Goal: Task Accomplishment & Management: Complete application form

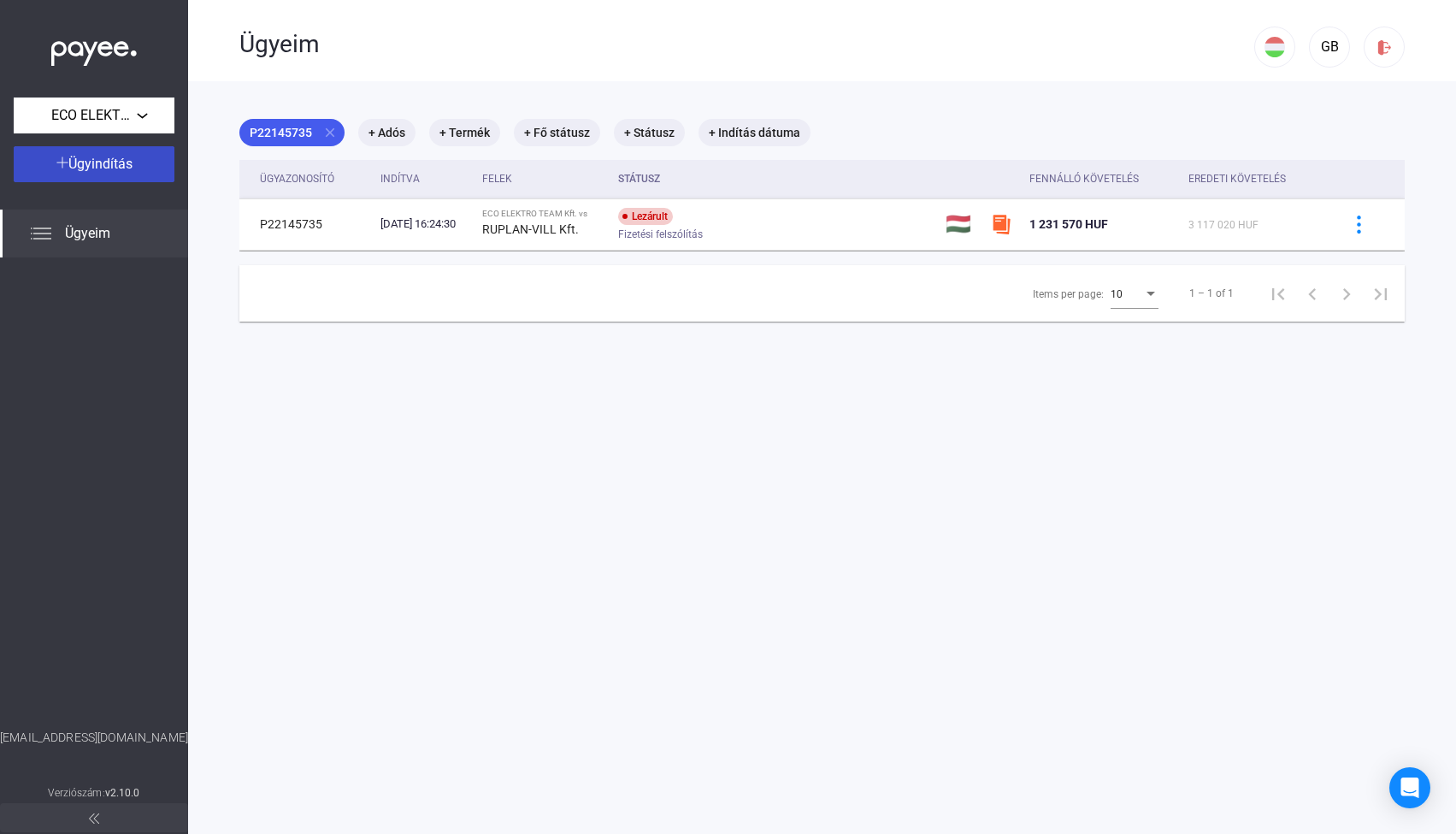
click at [85, 166] on span "Ügyindítás" at bounding box center [100, 164] width 64 height 17
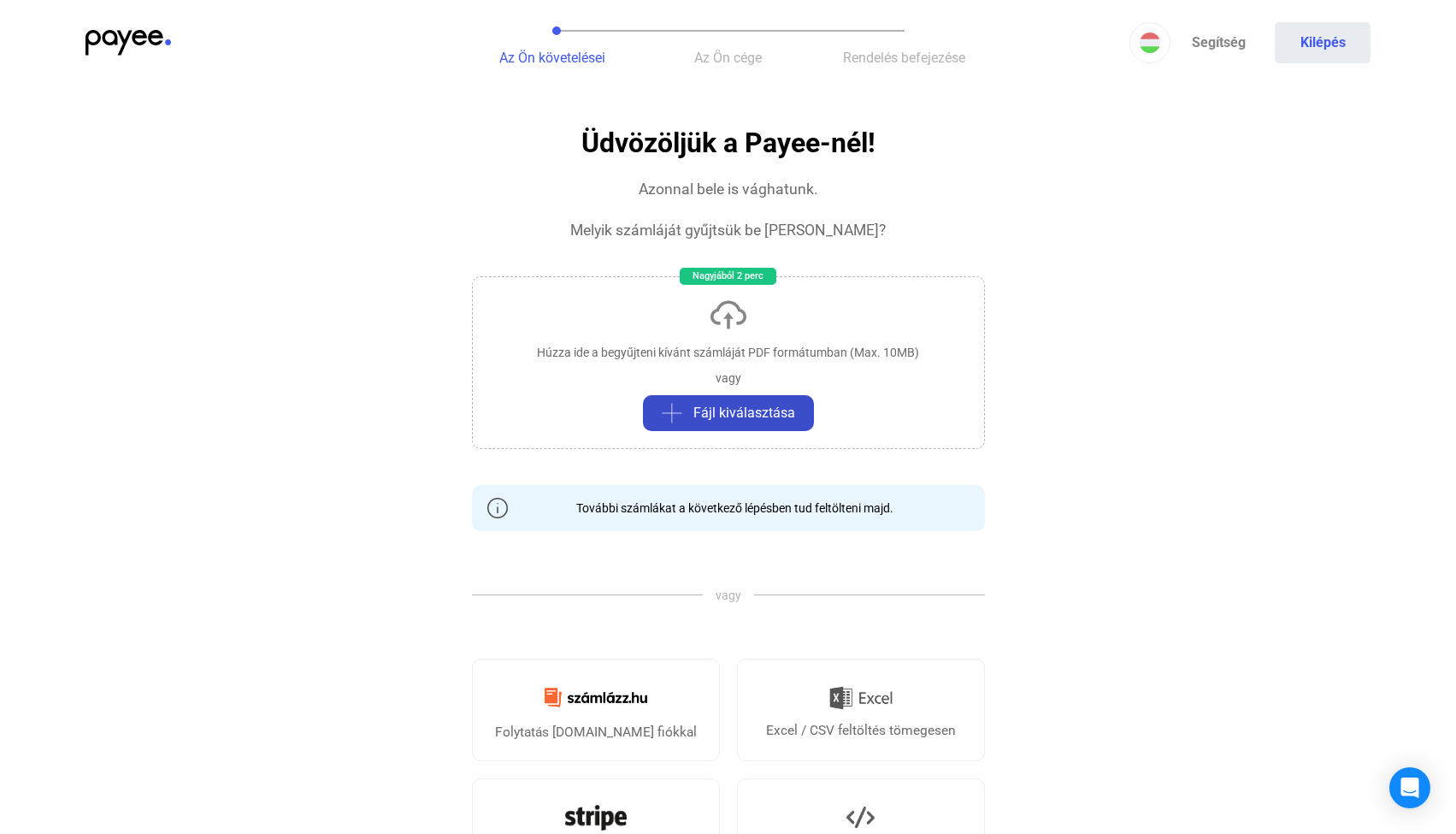
click at [746, 408] on span "Fájl kiválasztása" at bounding box center [745, 413] width 102 height 20
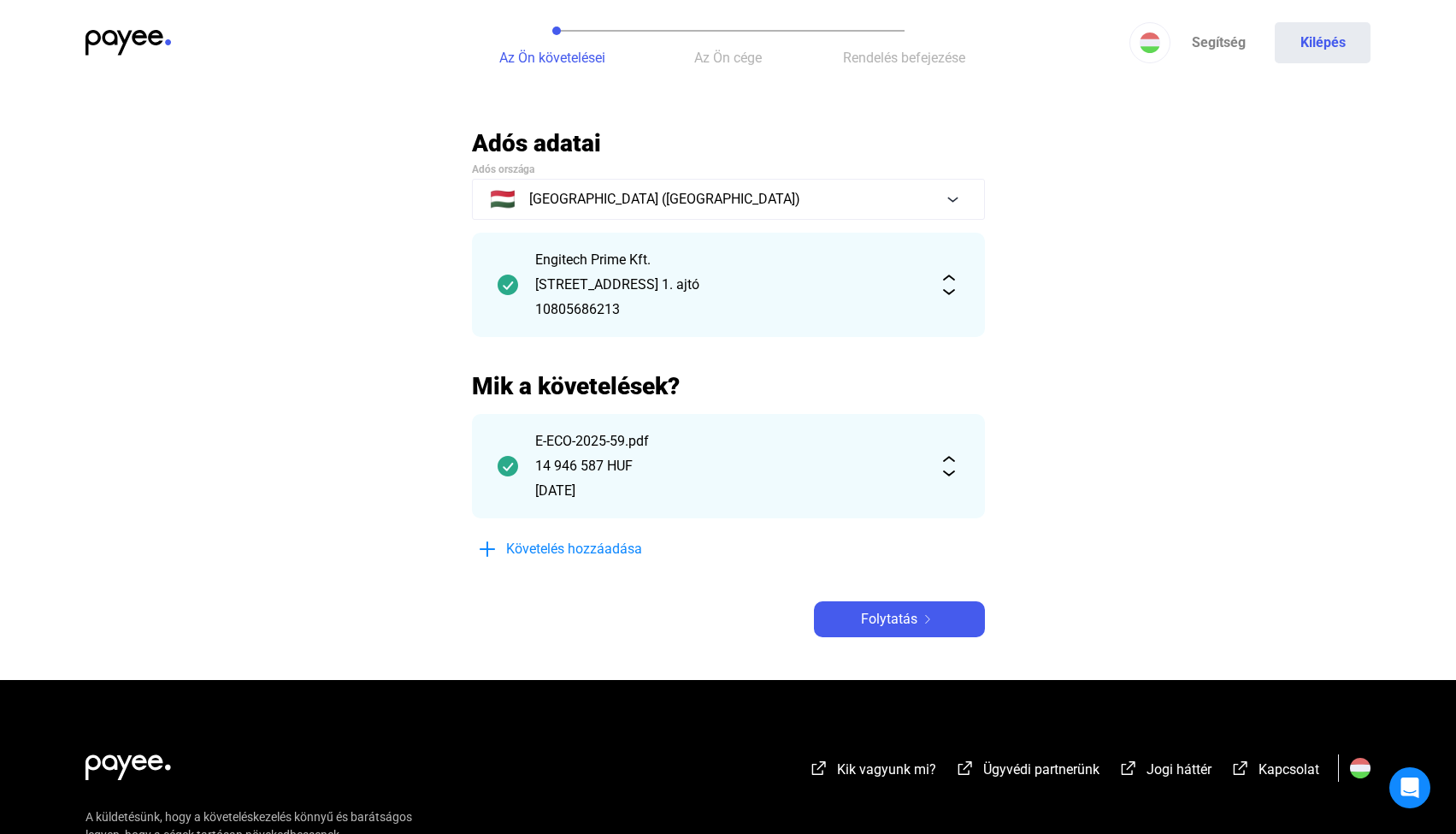
click at [947, 289] on img at bounding box center [949, 284] width 20 height 20
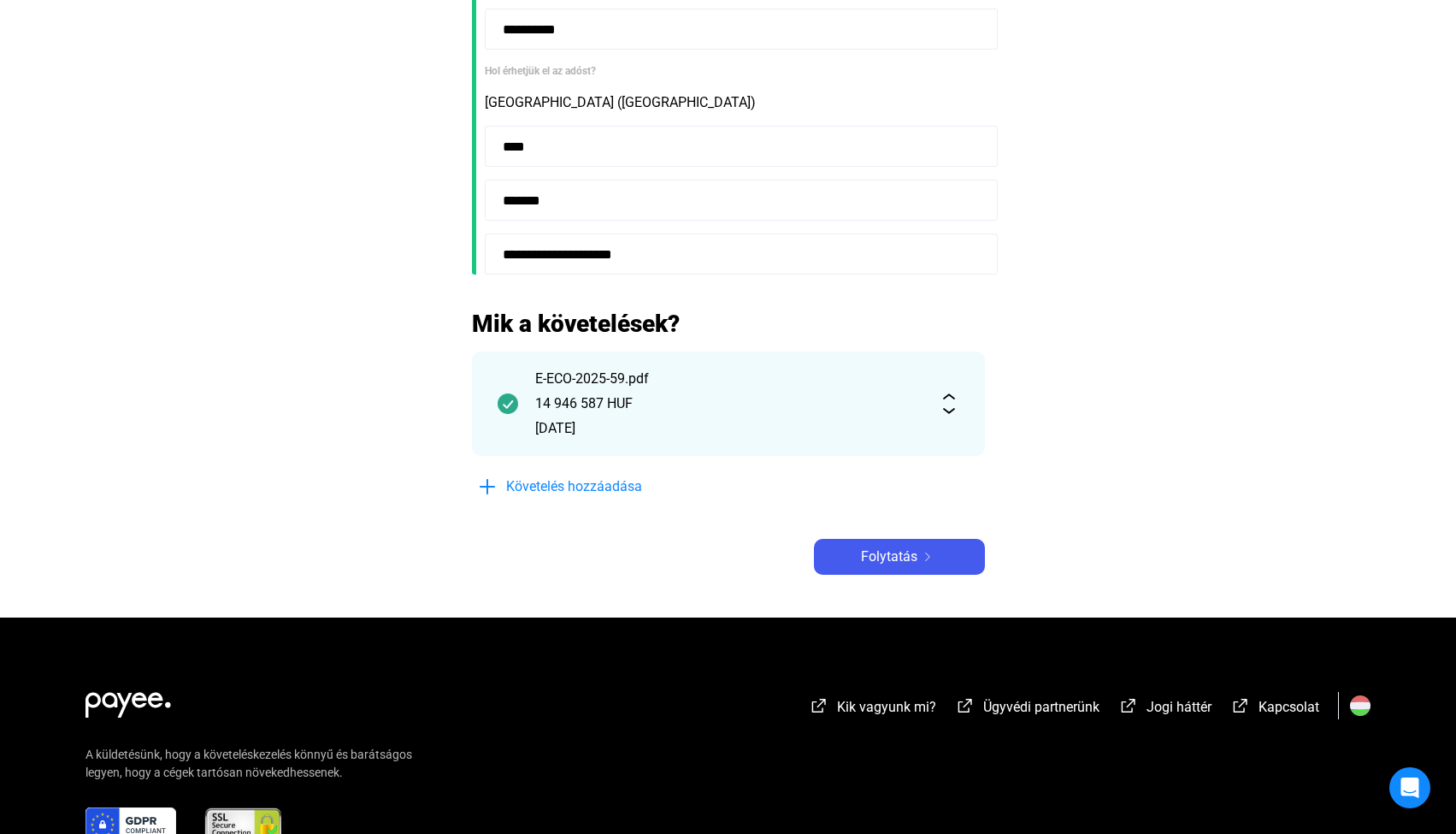
scroll to position [495, 0]
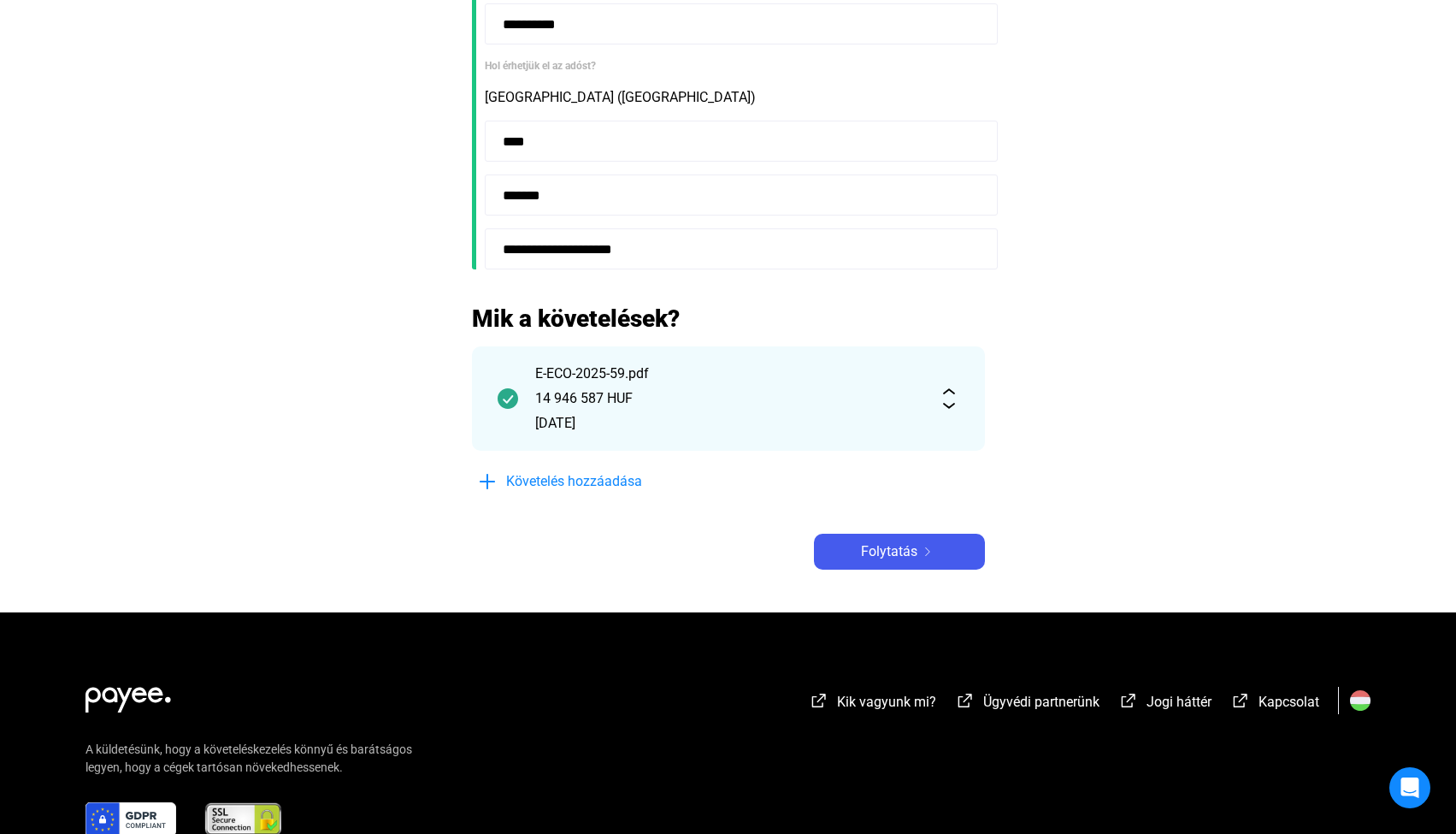
click at [946, 406] on img at bounding box center [949, 398] width 20 height 20
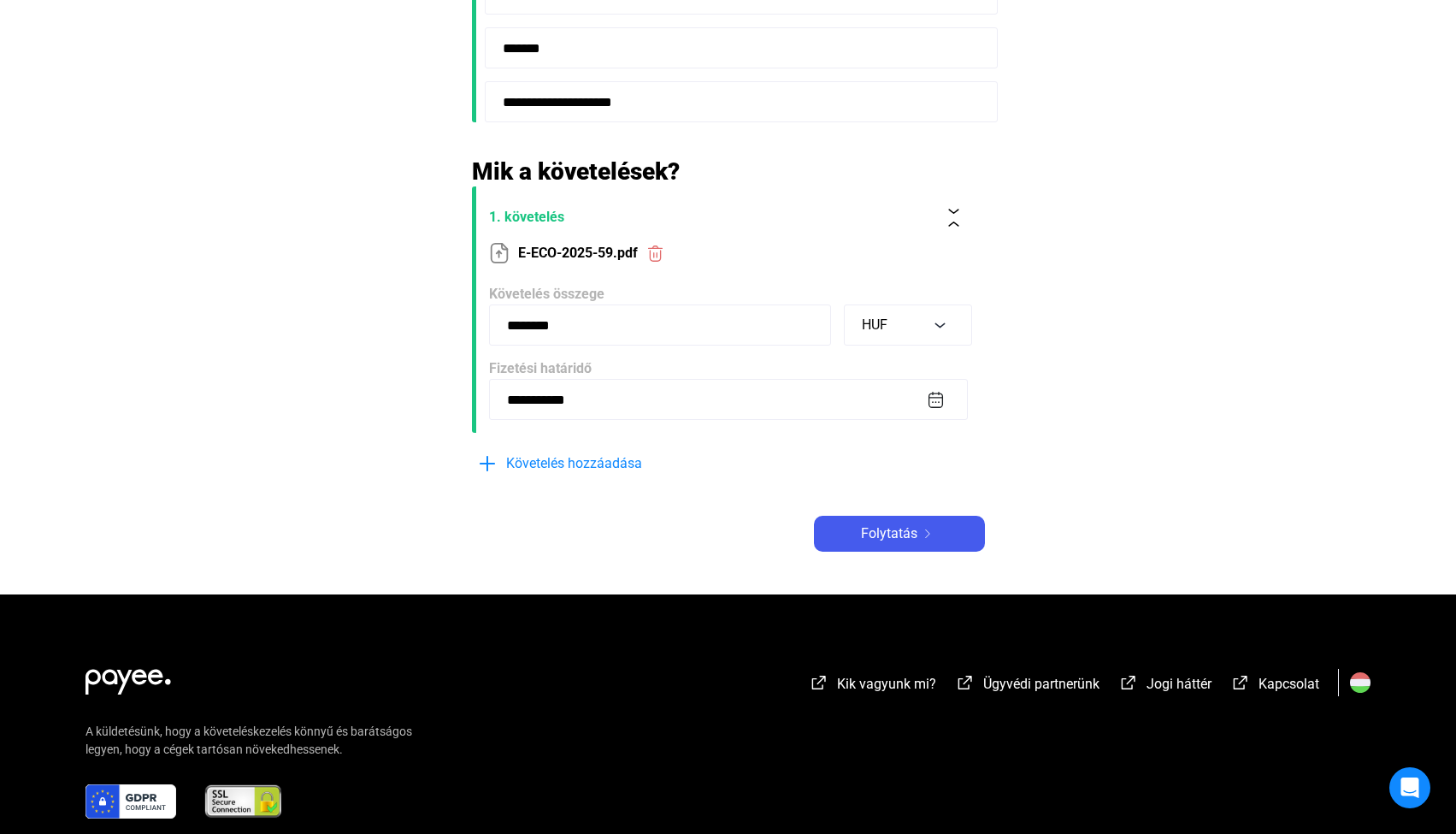
scroll to position [644, 0]
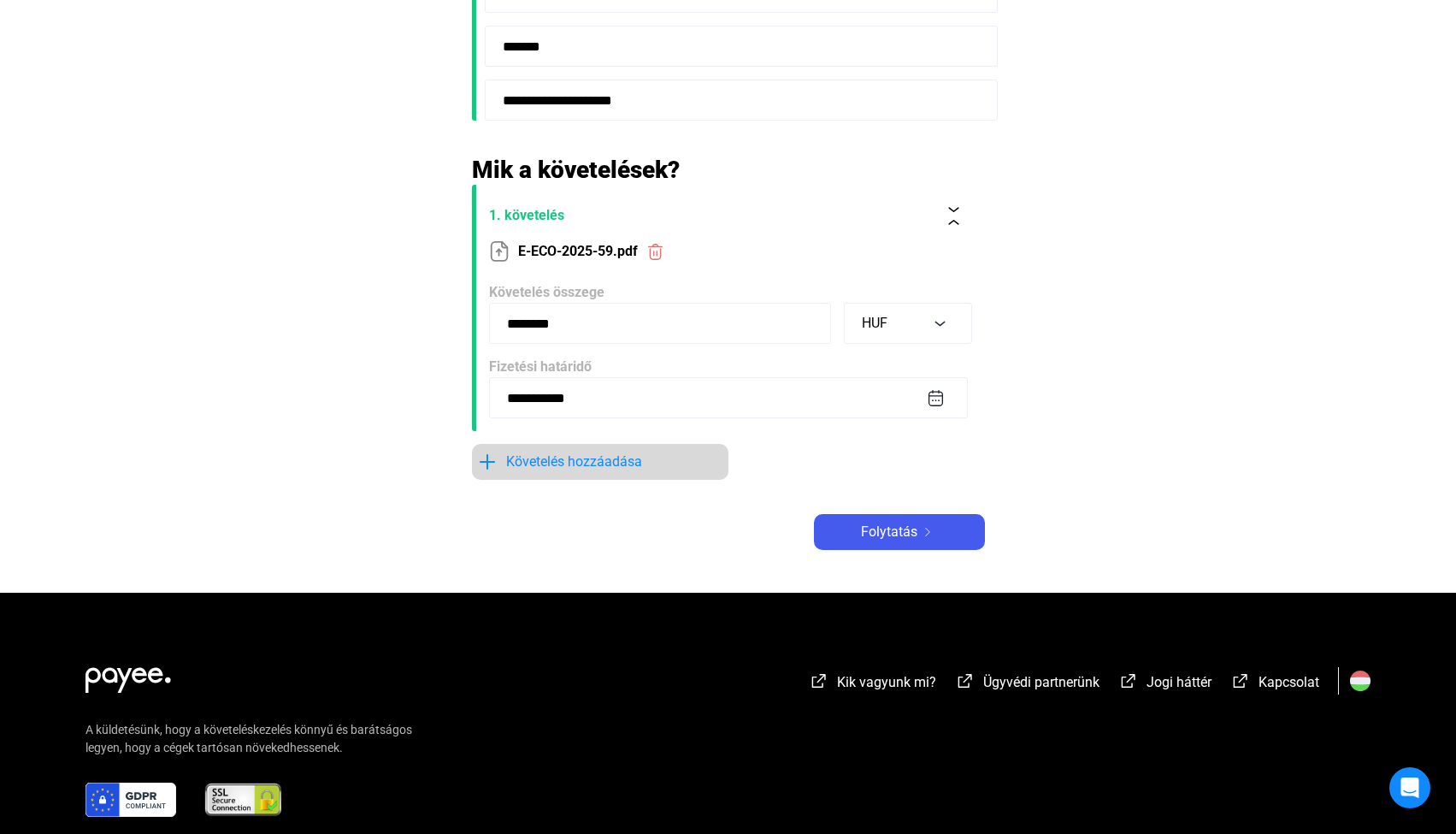
click at [604, 470] on span "Követelés hozzáadása" at bounding box center [574, 461] width 136 height 20
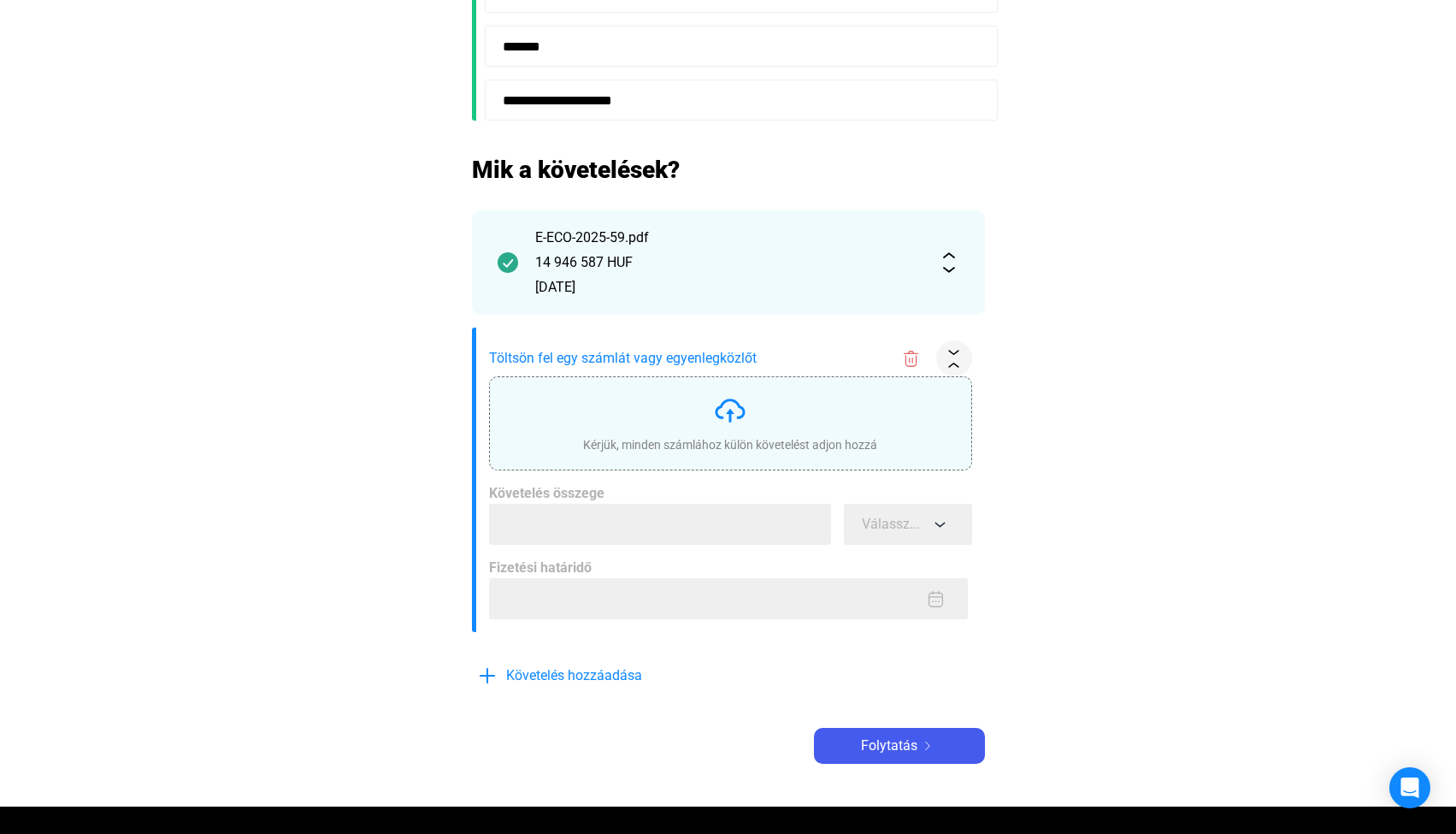
click at [725, 421] on img at bounding box center [730, 410] width 34 height 34
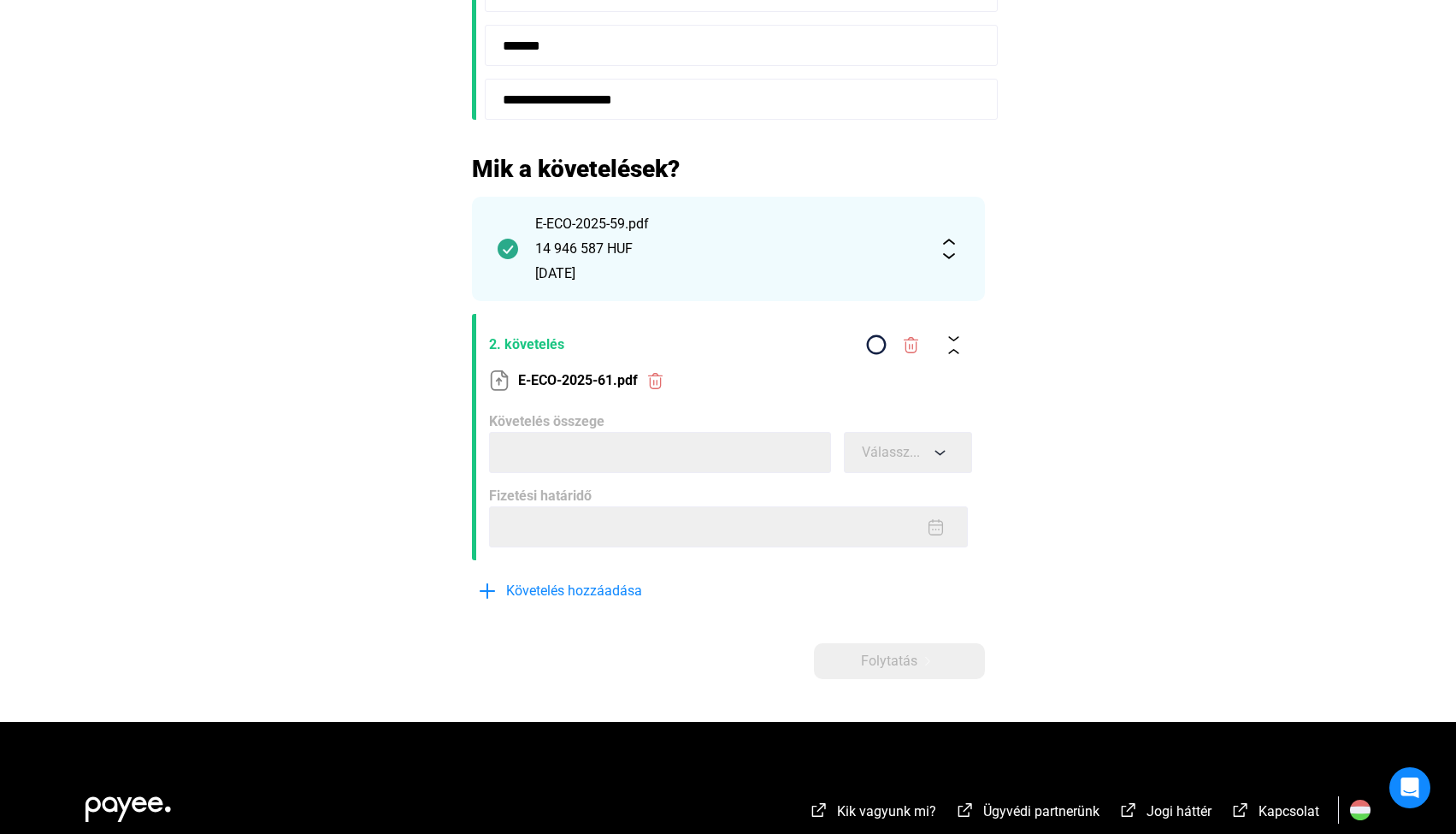
scroll to position [647, 0]
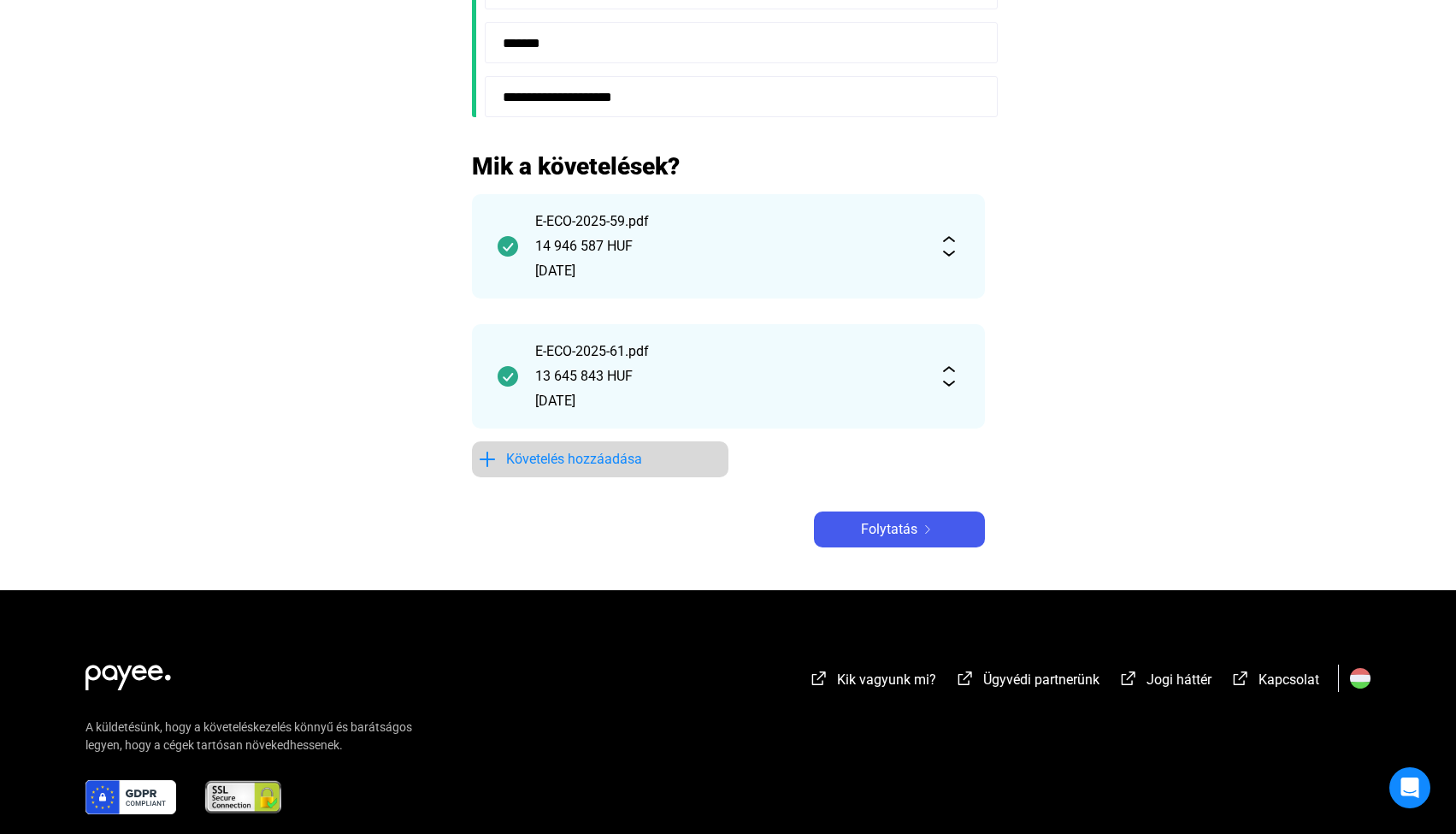
click at [555, 462] on span "Követelés hozzáadása" at bounding box center [574, 458] width 136 height 20
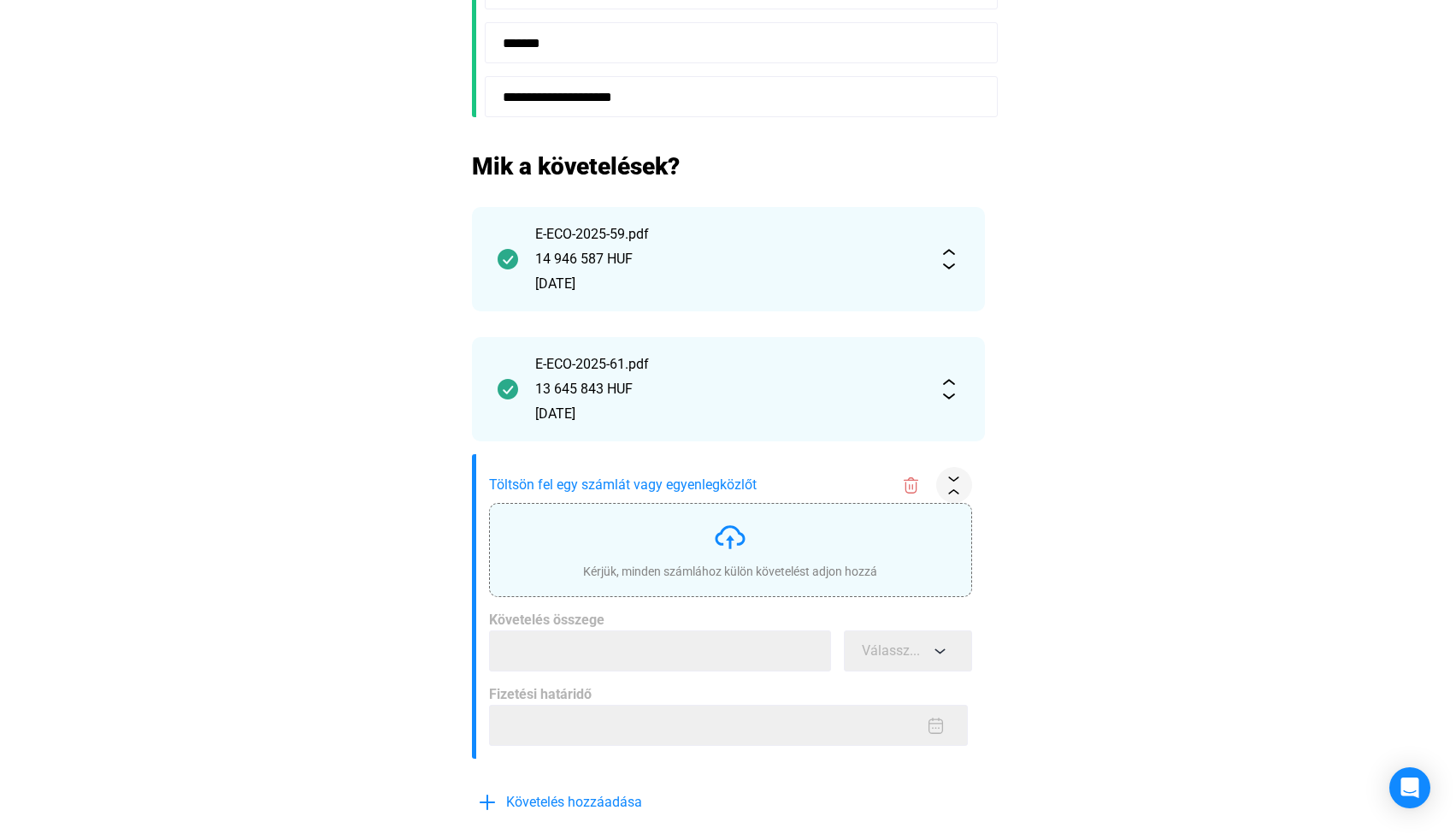
click at [736, 560] on div "Kérjük, minden számlához külön követelést adjon hozzá" at bounding box center [731, 549] width 294 height 60
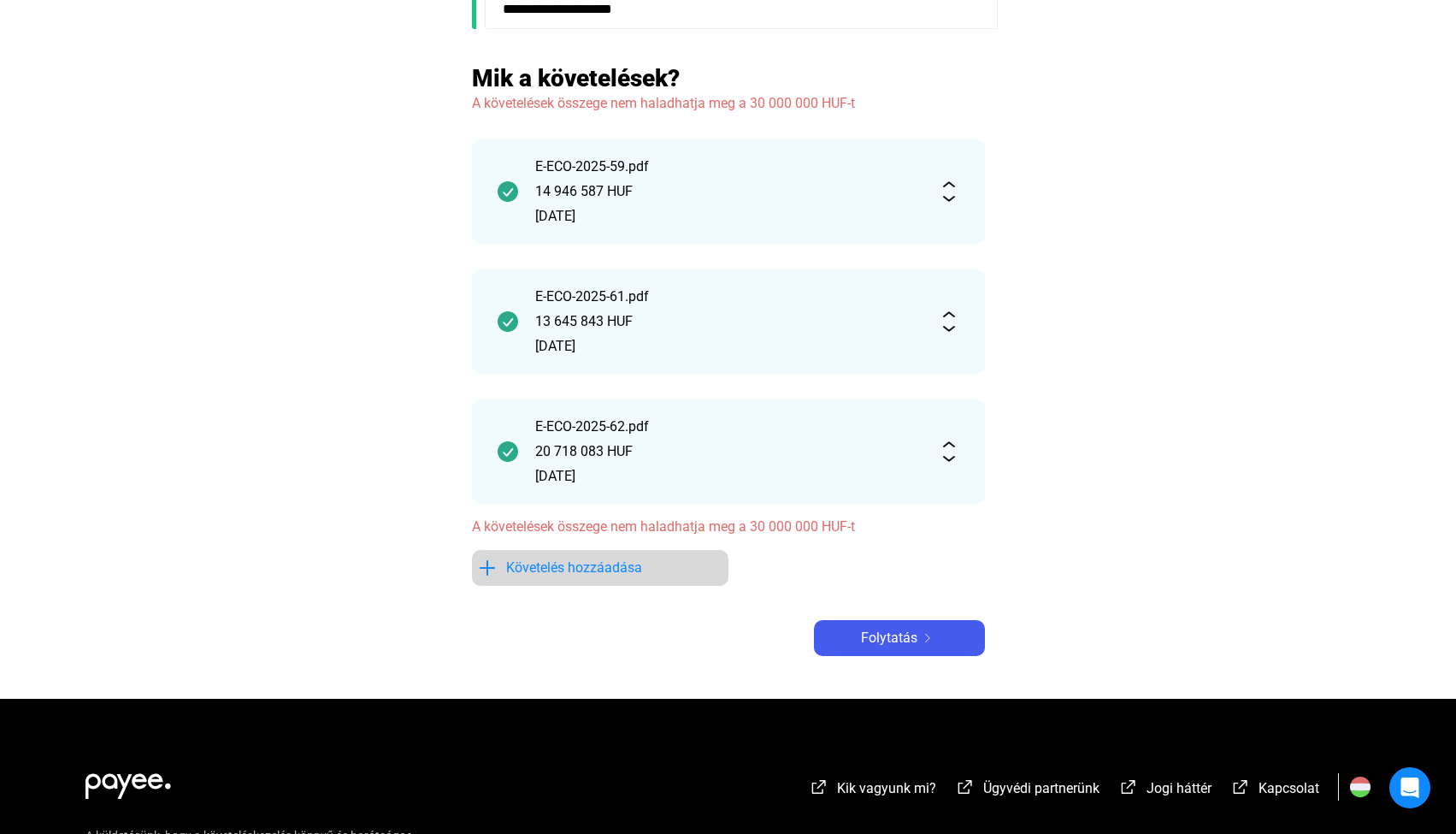
scroll to position [760, 0]
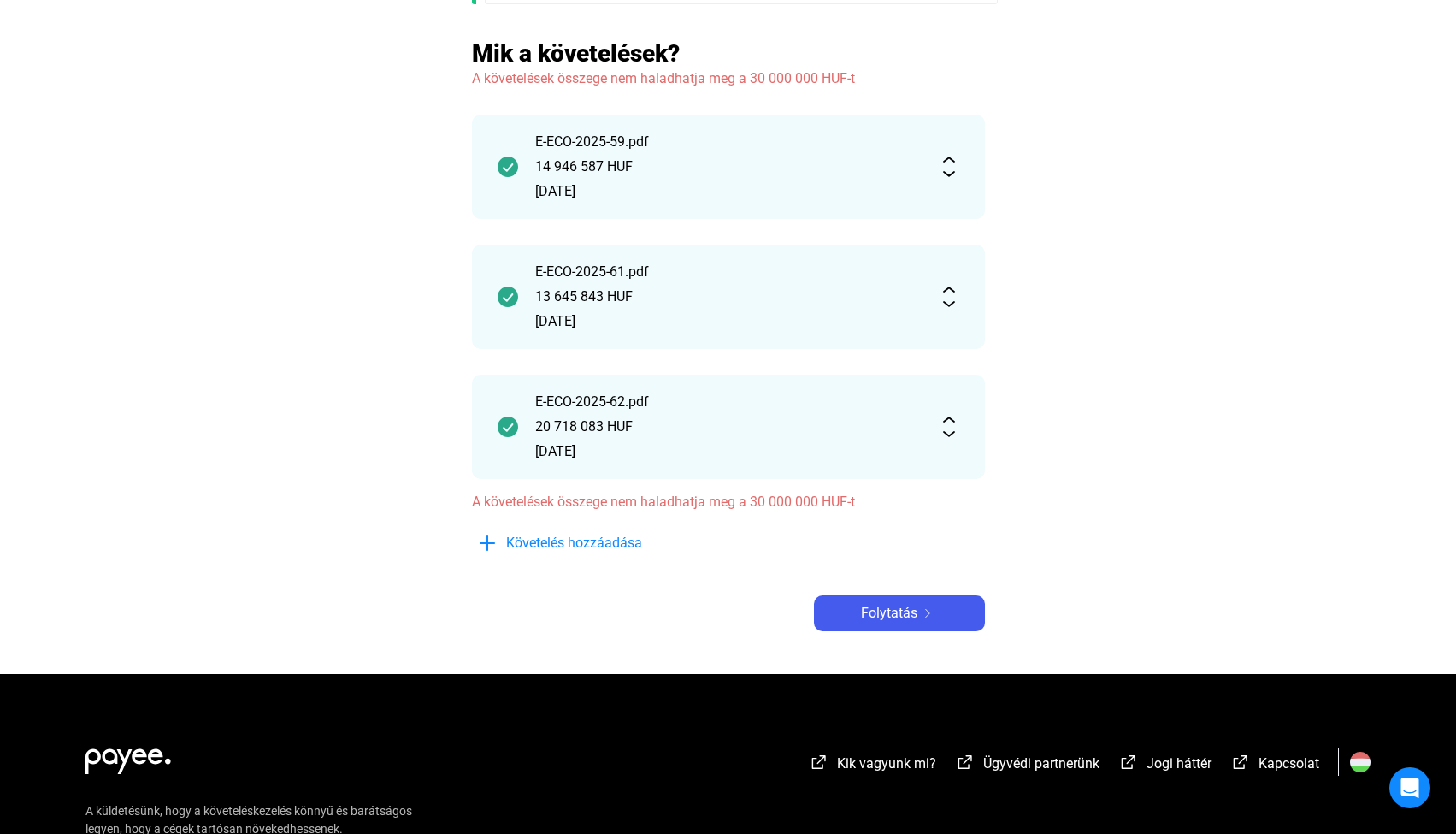
click at [947, 437] on div "E-ECO-2025-62.pdf 20 718 083 HUF [DATE]" at bounding box center [729, 427] width 513 height 104
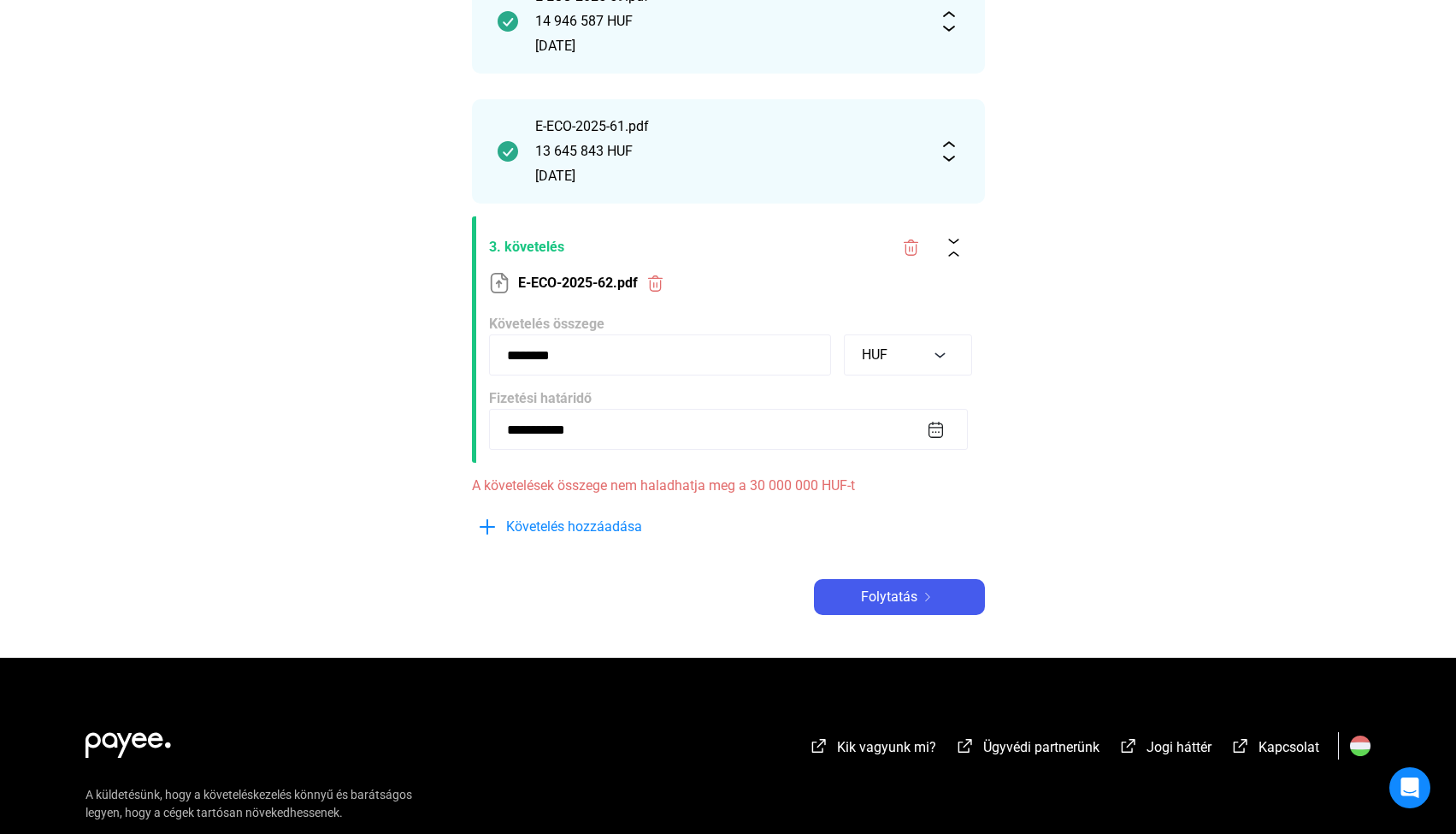
scroll to position [899, 0]
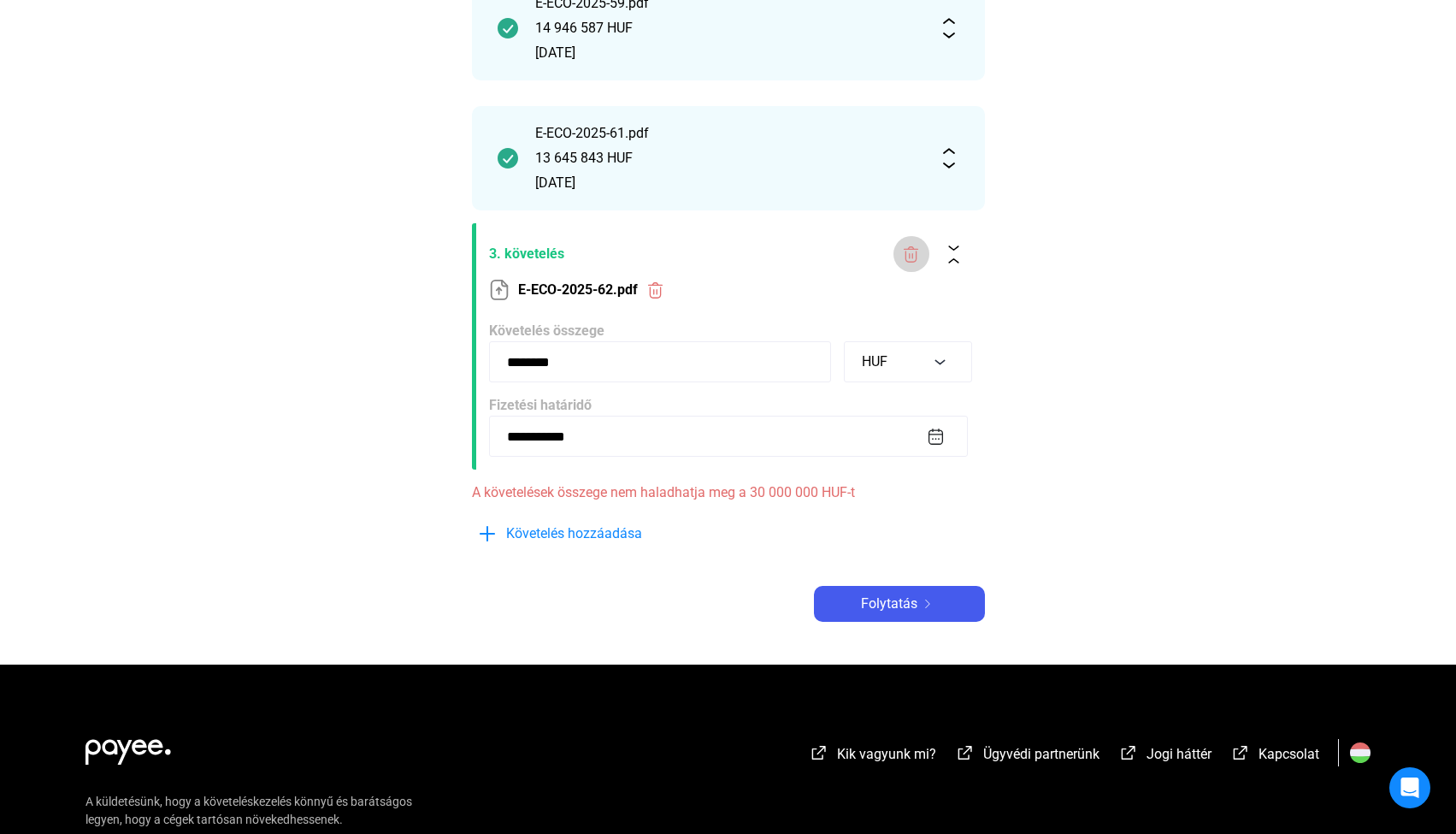
click at [910, 252] on img at bounding box center [911, 254] width 18 height 18
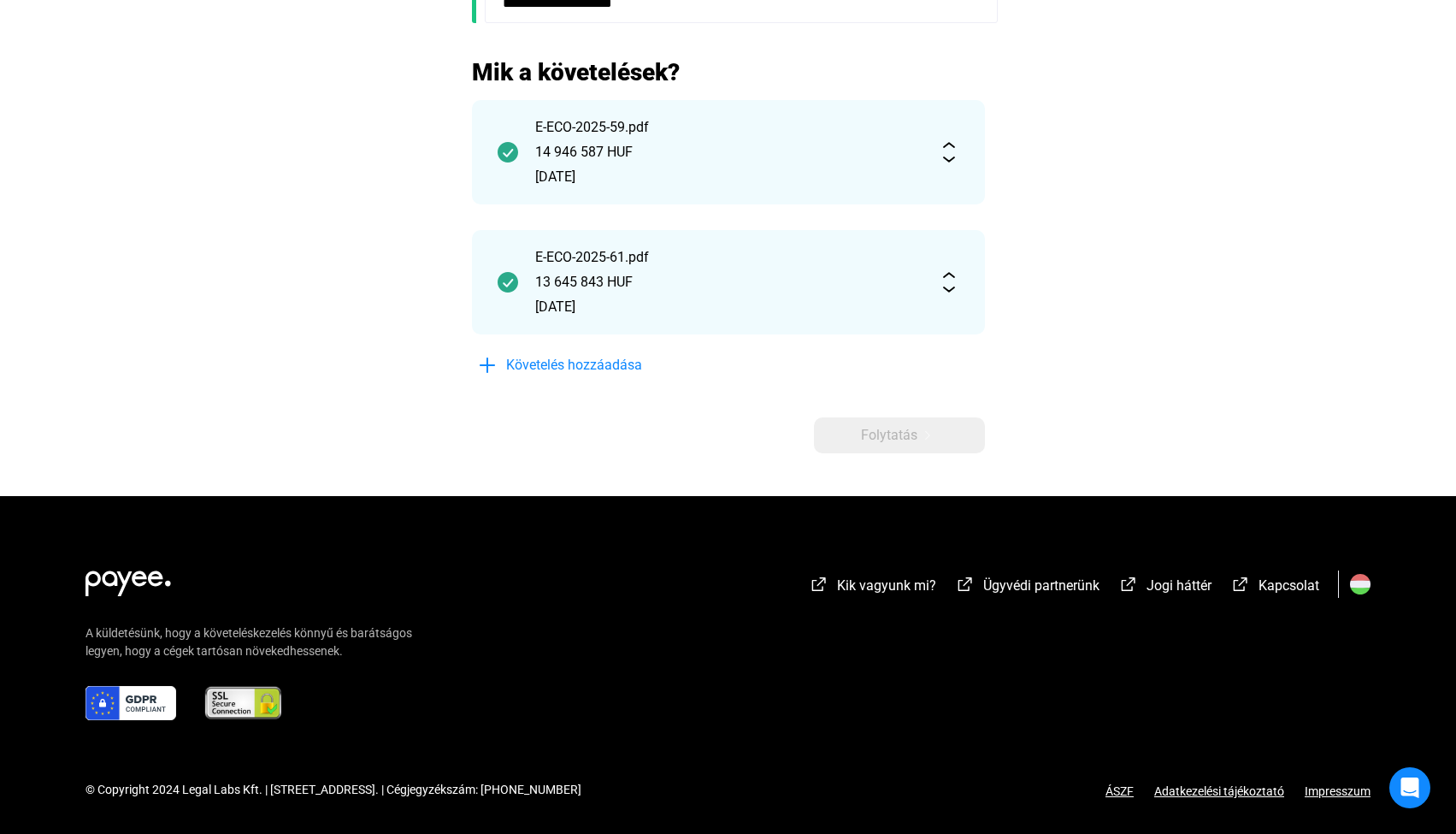
scroll to position [741, 0]
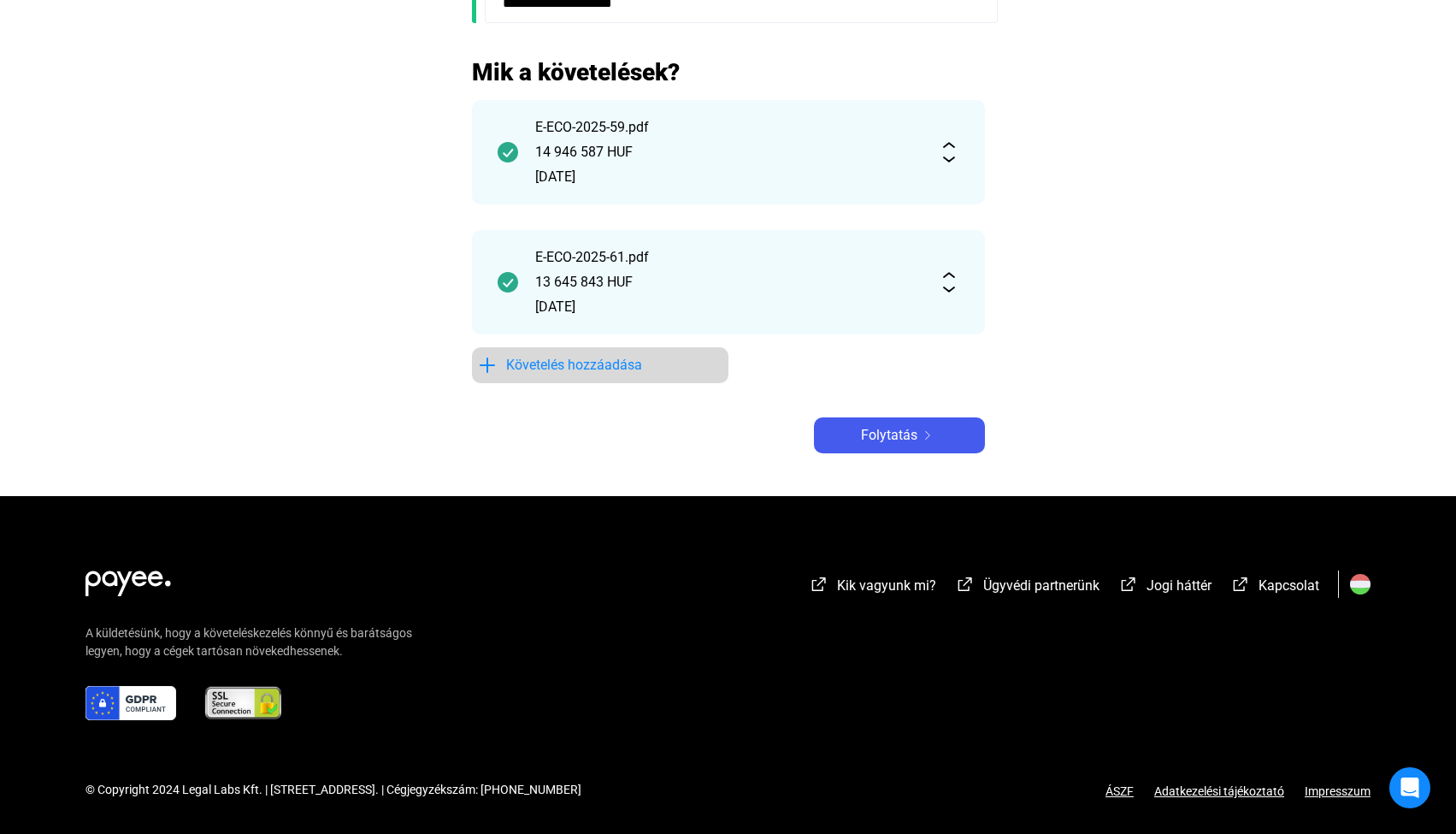
click at [616, 366] on span "Követelés hozzáadása" at bounding box center [574, 364] width 136 height 20
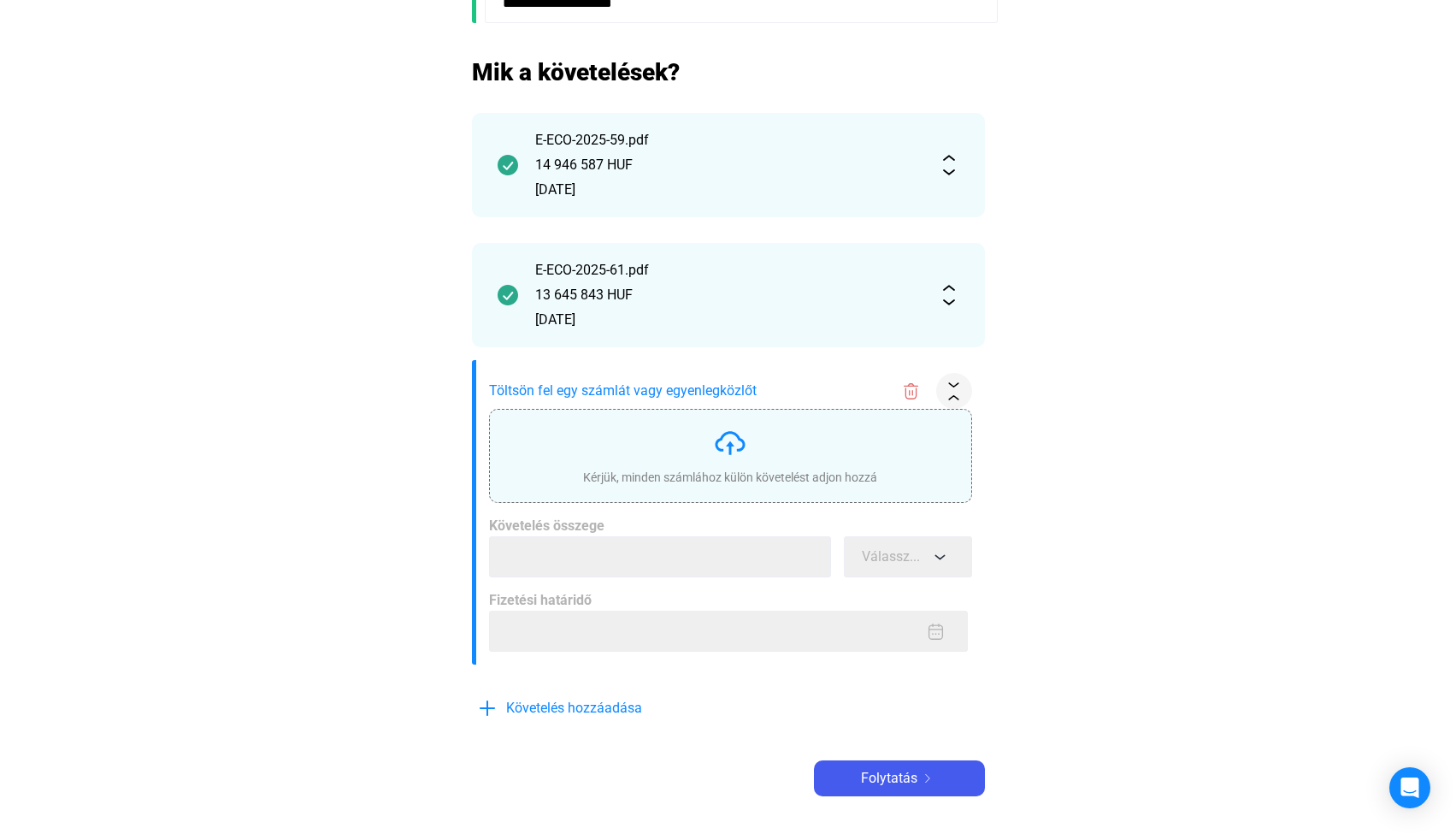
click at [724, 469] on div "Kérjük, minden számlához külön követelést adjon hozzá" at bounding box center [731, 477] width 294 height 18
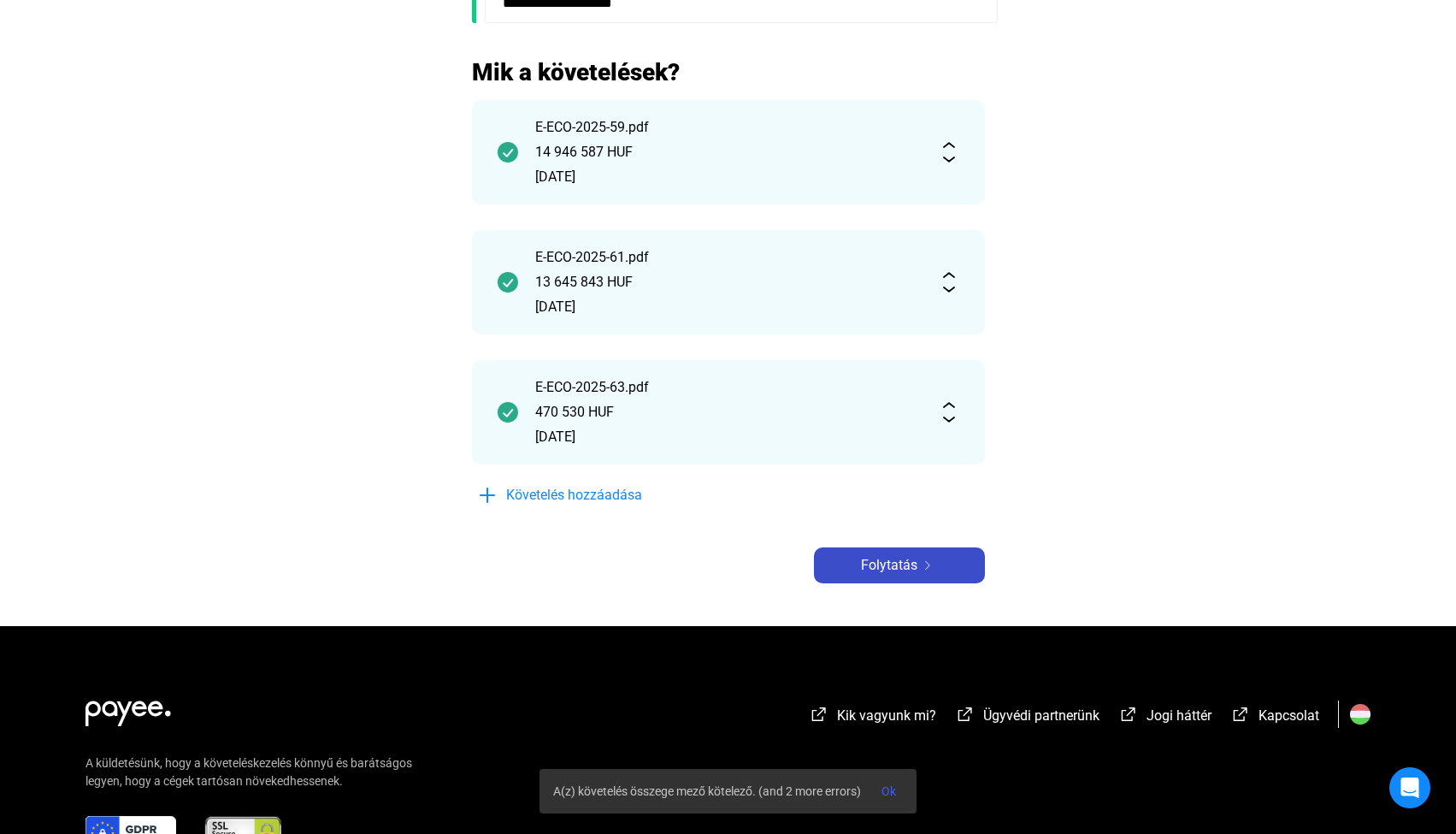
click at [922, 564] on img at bounding box center [927, 565] width 20 height 9
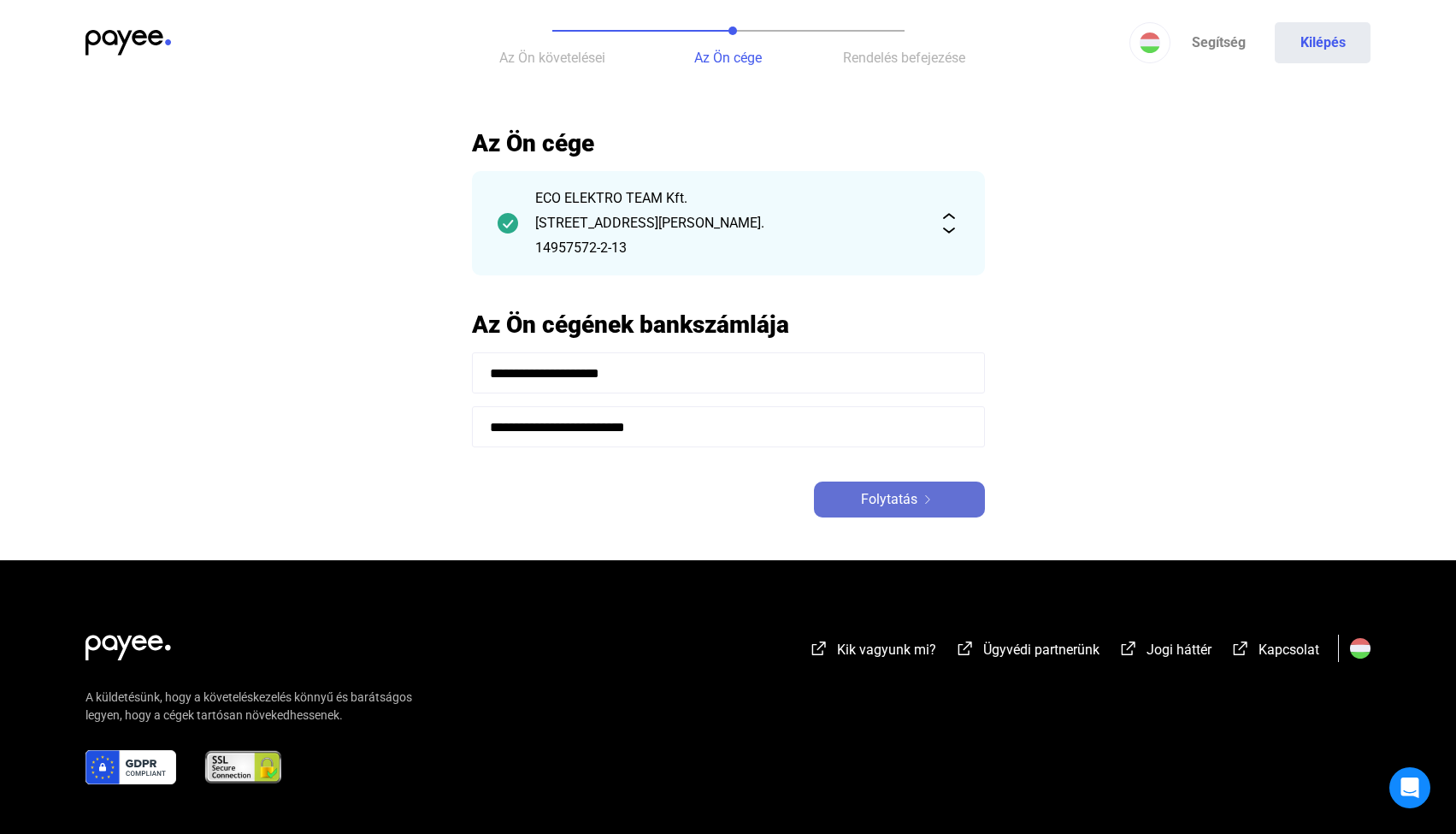
click at [941, 497] on div "Folytatás" at bounding box center [900, 498] width 161 height 20
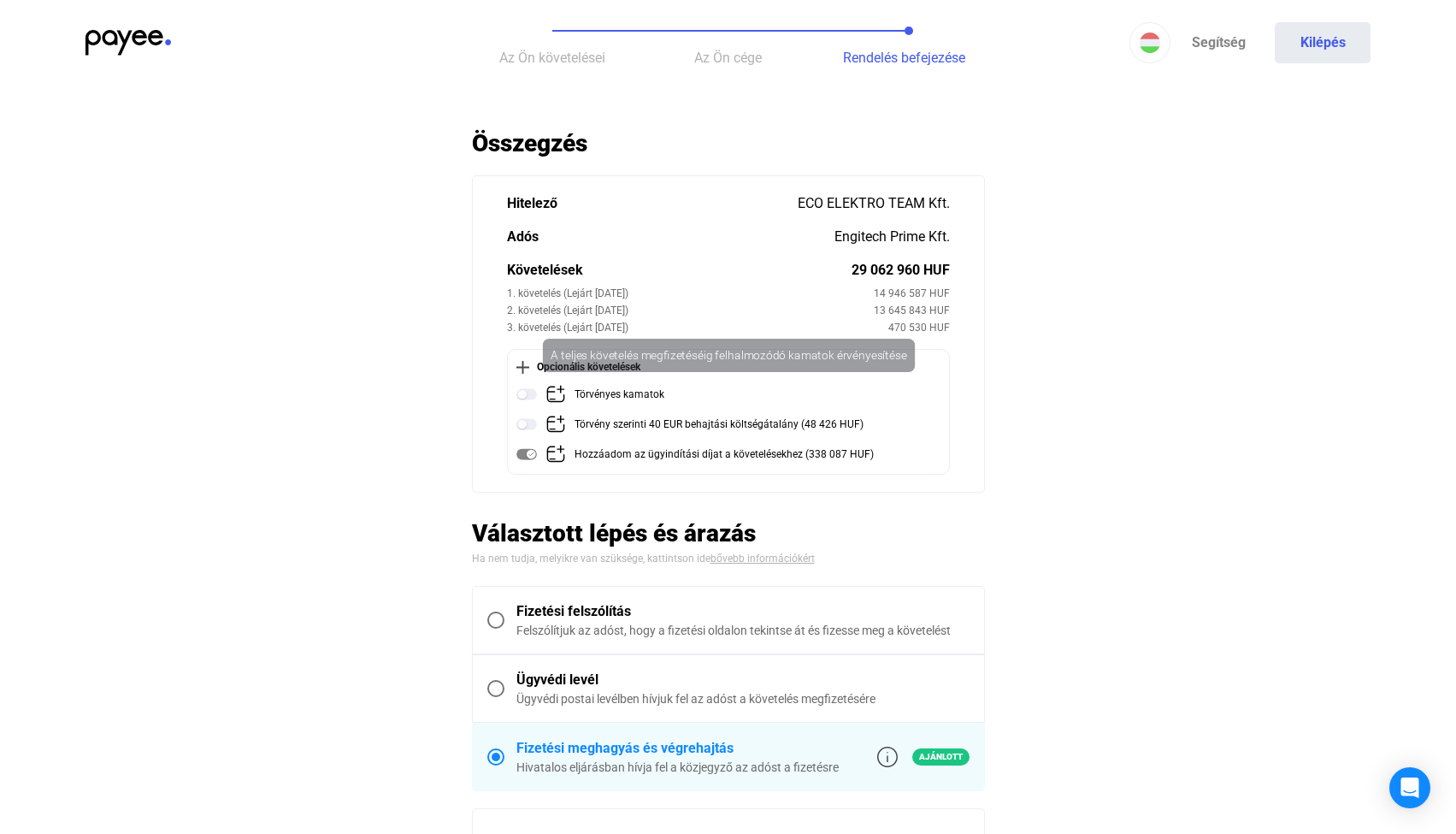
click at [556, 393] on img at bounding box center [555, 393] width 20 height 20
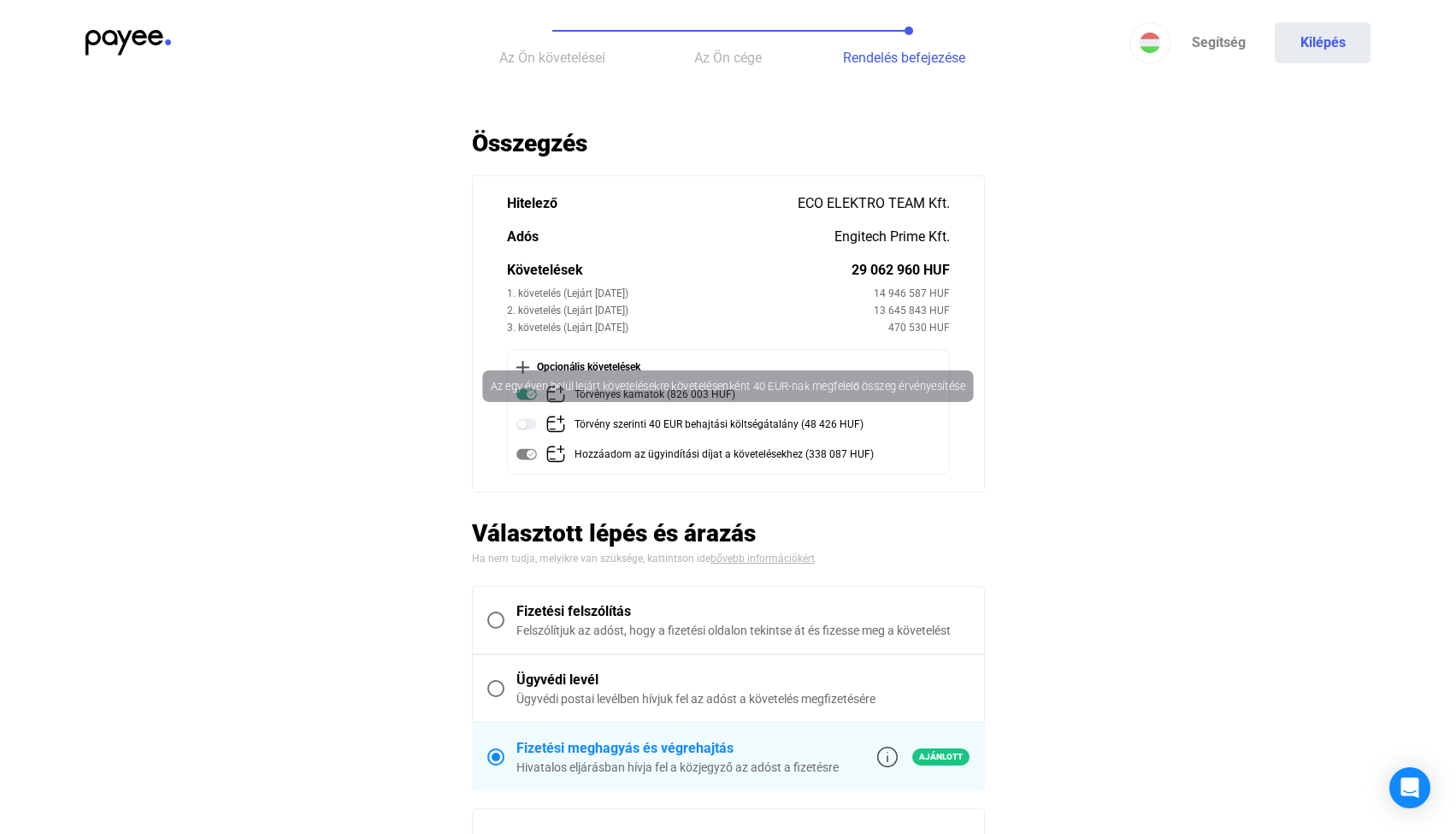
click at [562, 423] on img at bounding box center [555, 423] width 20 height 20
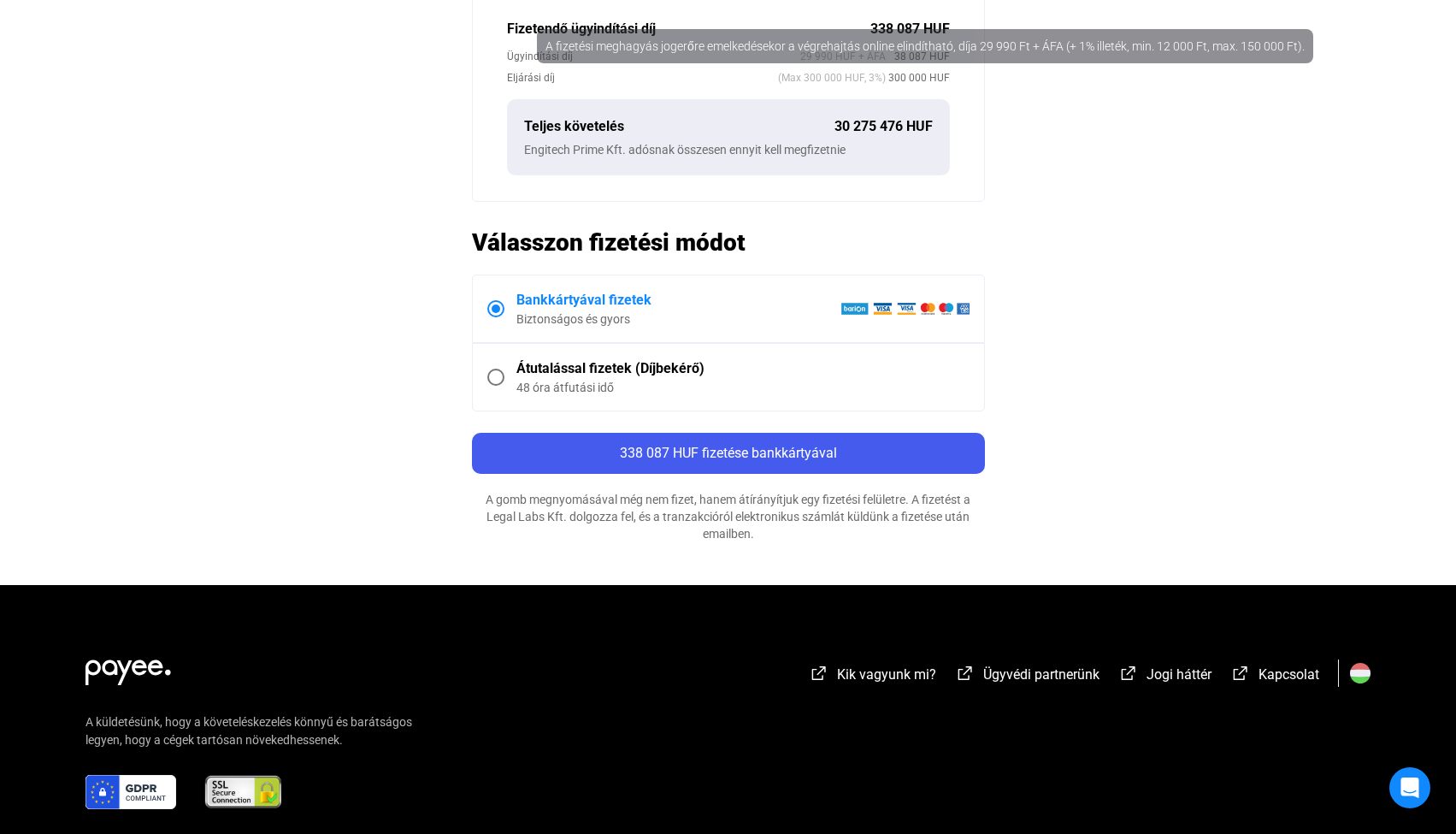
scroll to position [836, 0]
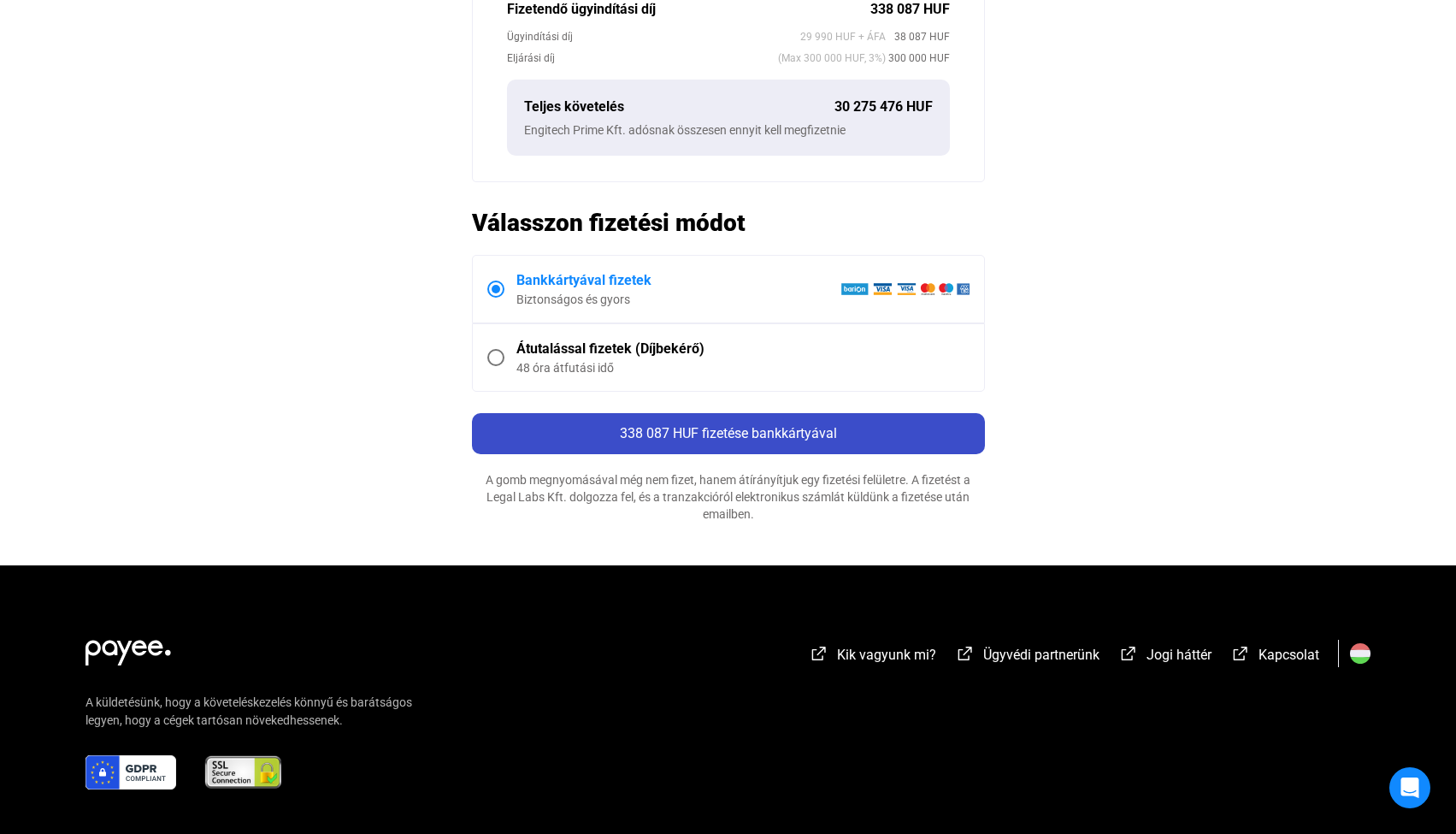
click at [785, 433] on span "338 087 HUF fizetése bankkártyával" at bounding box center [729, 433] width 217 height 17
